Goal: Task Accomplishment & Management: Use online tool/utility

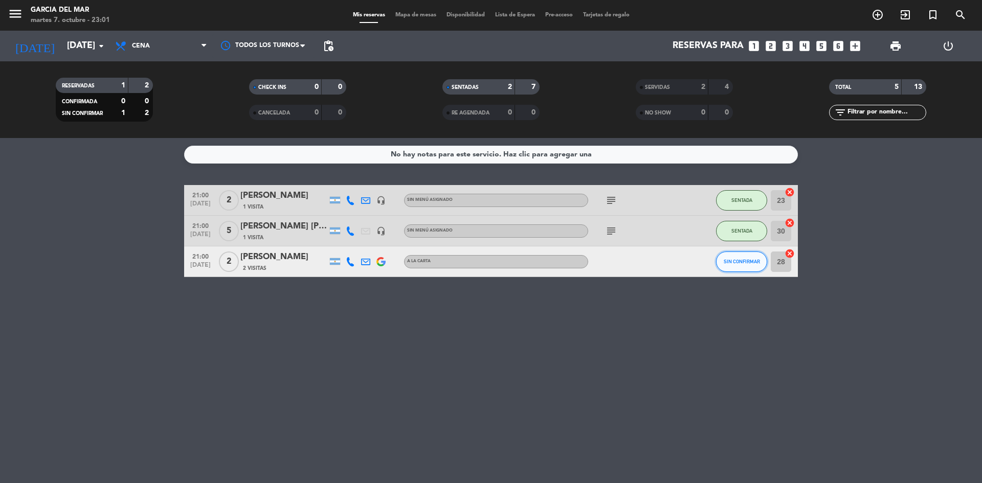
click at [745, 262] on span "SIN CONFIRMAR" at bounding box center [741, 262] width 36 height 6
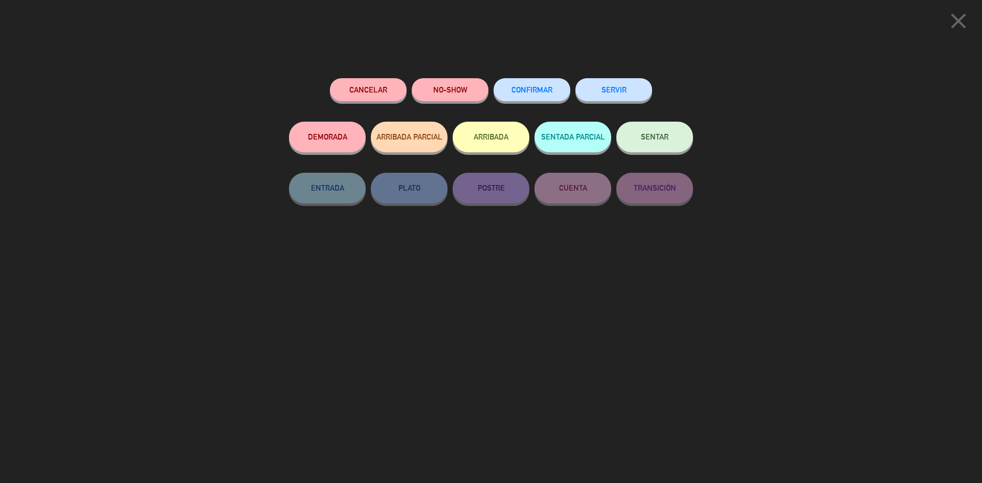
click at [674, 136] on button "SENTAR" at bounding box center [654, 137] width 77 height 31
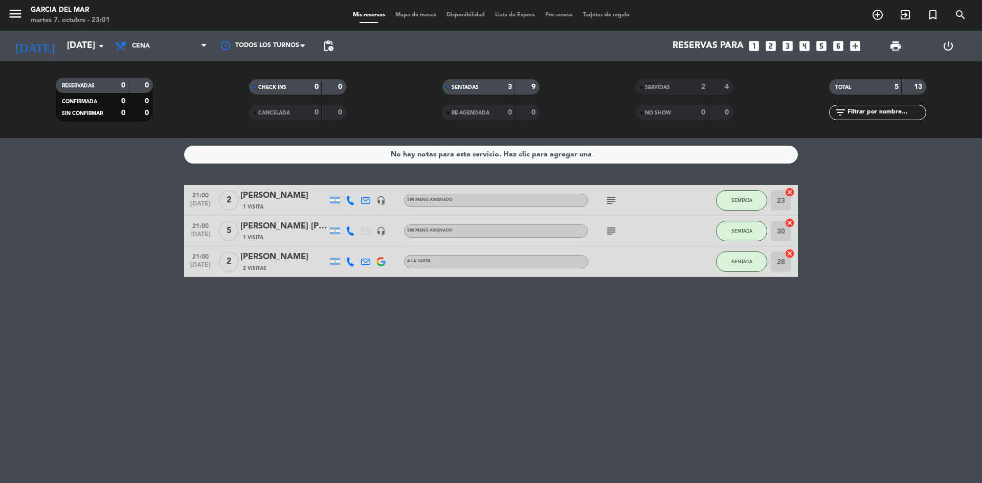
click at [755, 359] on div "No hay notas para este servicio. Haz clic para agregar una 21:00 [DATE] 2 [PERS…" at bounding box center [491, 310] width 982 height 345
click at [733, 236] on button "SENTADA" at bounding box center [741, 231] width 51 height 20
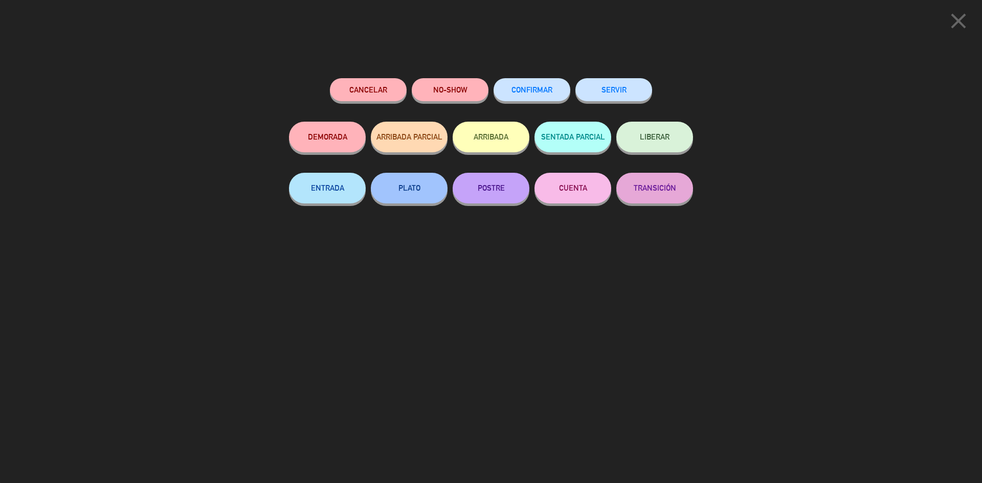
click at [621, 90] on button "SERVIR" at bounding box center [613, 89] width 77 height 23
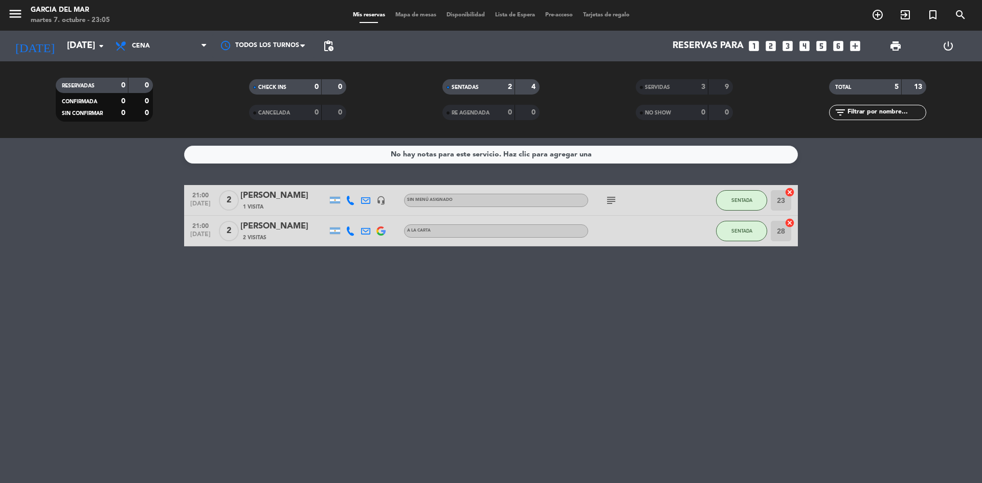
click at [708, 375] on div "No hay notas para este servicio. Haz clic para agregar una 21:00 [DATE] 2 [PERS…" at bounding box center [491, 310] width 982 height 345
click at [742, 232] on span "SENTADA" at bounding box center [741, 231] width 21 height 6
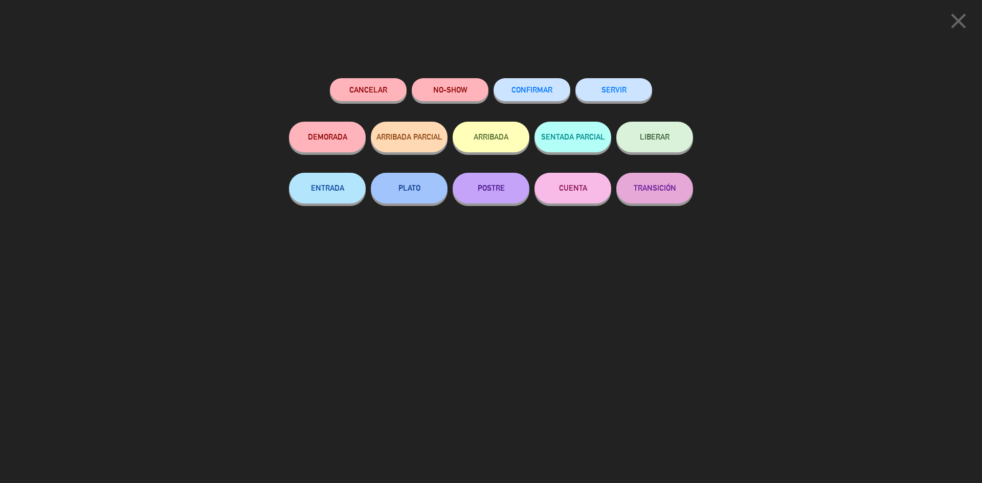
click at [636, 90] on button "SERVIR" at bounding box center [613, 89] width 77 height 23
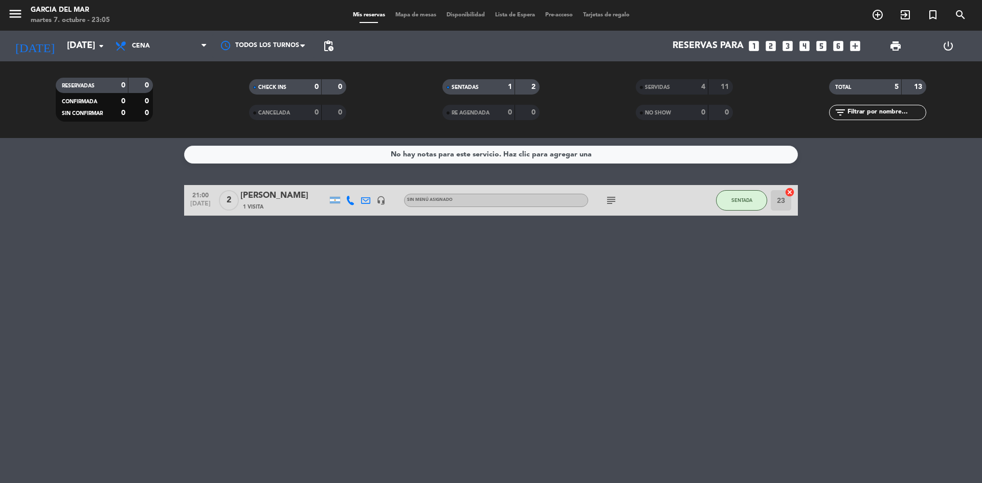
click at [693, 333] on div "No hay notas para este servicio. Haz clic para agregar una 21:00 [DATE] 2 [PERS…" at bounding box center [491, 310] width 982 height 345
click at [682, 316] on div "No hay notas para este servicio. Haz clic para agregar una 21:00 [DATE] 2 [PERS…" at bounding box center [491, 310] width 982 height 345
click at [667, 316] on div "No hay notas para este servicio. Haz clic para agregar una 21:00 [DATE] 2 [PERS…" at bounding box center [491, 310] width 982 height 345
click at [579, 338] on div "No hay notas para este servicio. Haz clic para agregar una 21:00 [DATE] 2 [PERS…" at bounding box center [491, 310] width 982 height 345
click at [306, 199] on div "[PERSON_NAME]" at bounding box center [283, 195] width 87 height 13
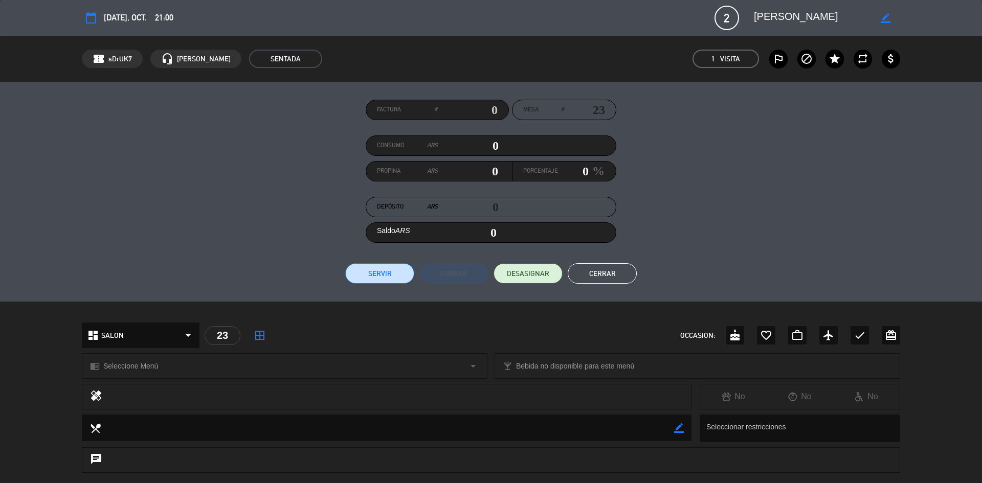
click at [842, 12] on textarea at bounding box center [812, 18] width 117 height 18
click at [881, 13] on icon "border_color" at bounding box center [885, 18] width 10 height 10
click at [840, 219] on div "Factura # Mesa # 23 Consumo ARS 0 Propina ARS 0 Porcentaje 0 % Depósito ARS 0 S…" at bounding box center [491, 192] width 818 height 184
click at [609, 276] on button "Cerrar" at bounding box center [601, 273] width 69 height 20
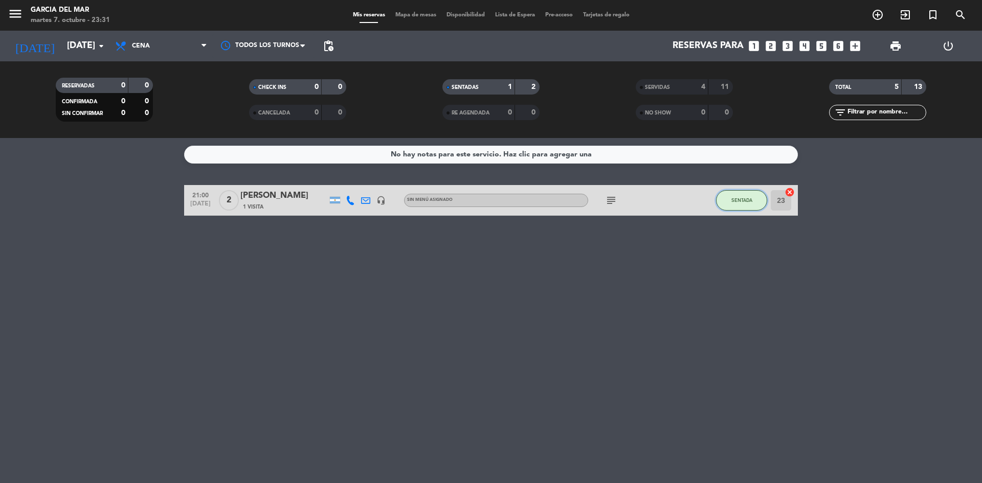
click at [746, 200] on span "SENTADA" at bounding box center [741, 200] width 21 height 6
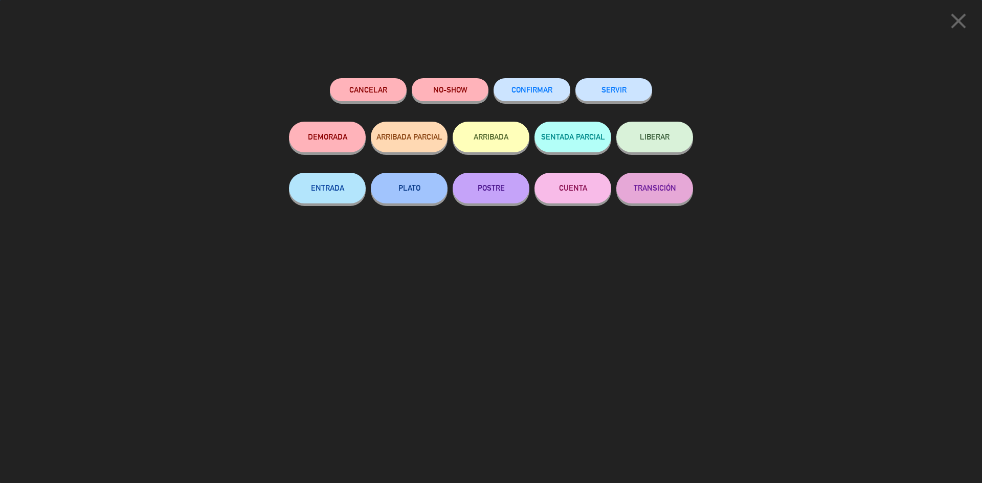
click at [621, 93] on button "SERVIR" at bounding box center [613, 89] width 77 height 23
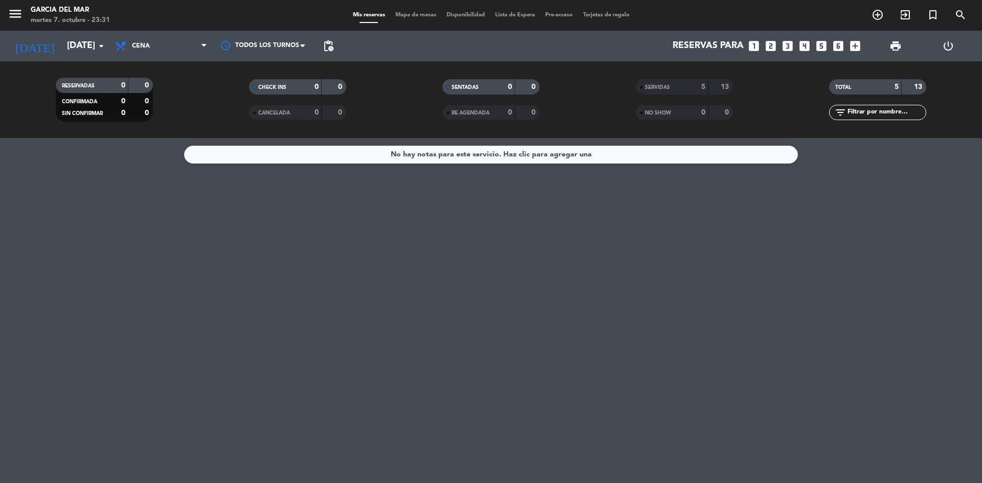
click at [547, 335] on div "No hay notas para este servicio. Haz clic para agregar una" at bounding box center [491, 310] width 982 height 345
